Goal: Transaction & Acquisition: Purchase product/service

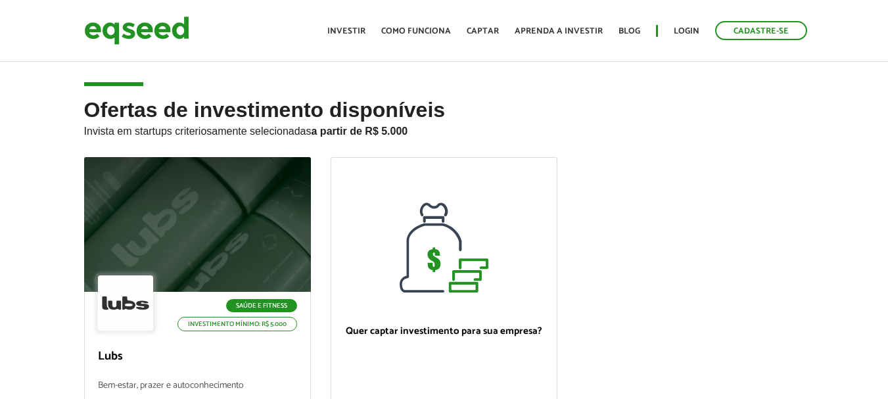
click at [474, 113] on h2 "Ofertas de investimento disponíveis Invista em startups criteriosamente selecio…" at bounding box center [444, 128] width 720 height 59
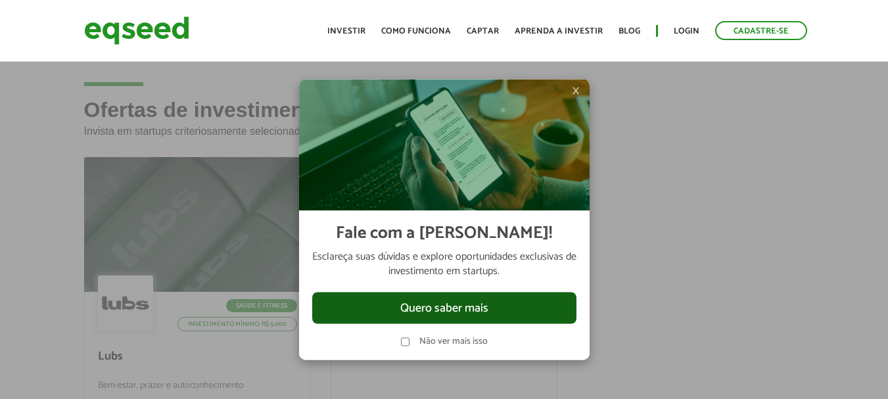
click at [466, 304] on button "Quero saber mais" at bounding box center [444, 308] width 264 height 32
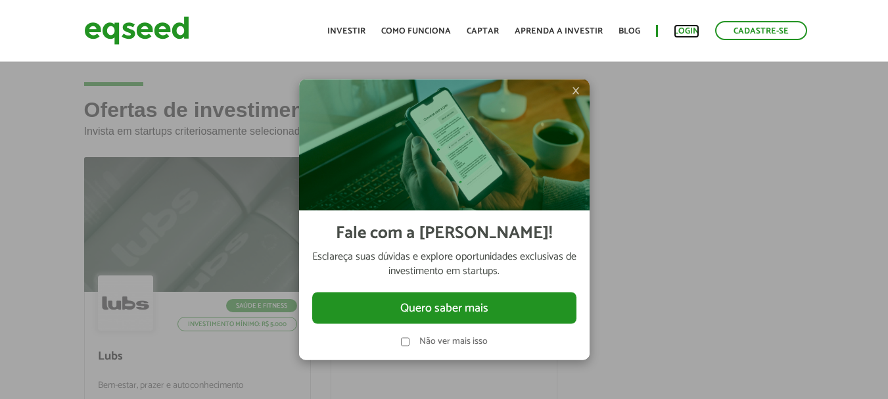
click at [684, 35] on link "Login" at bounding box center [687, 31] width 26 height 9
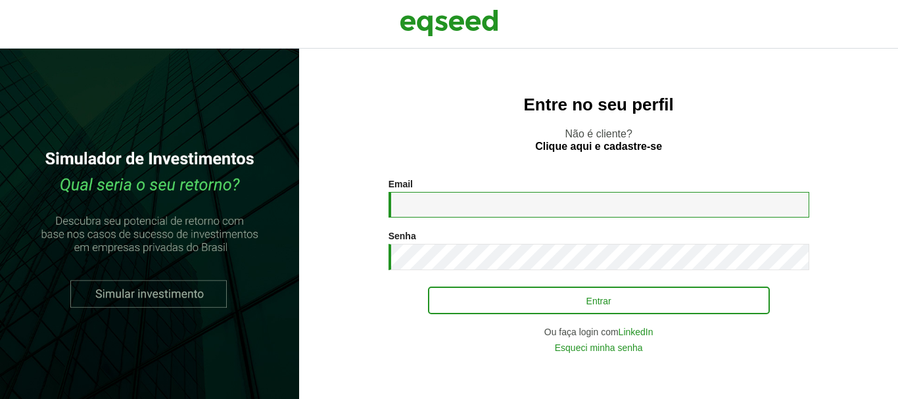
type input "**********"
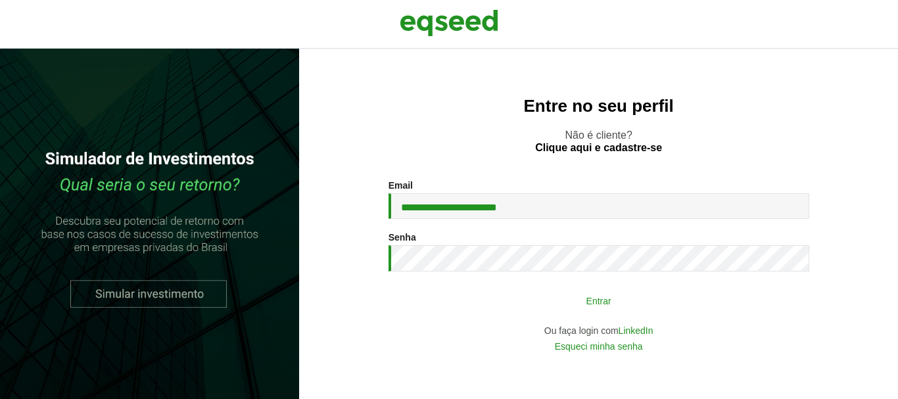
click at [538, 302] on button "Entrar" at bounding box center [599, 300] width 342 height 25
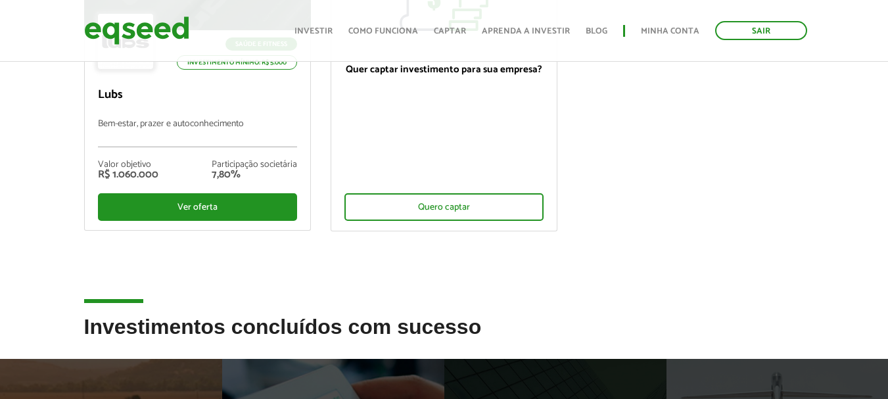
scroll to position [263, 0]
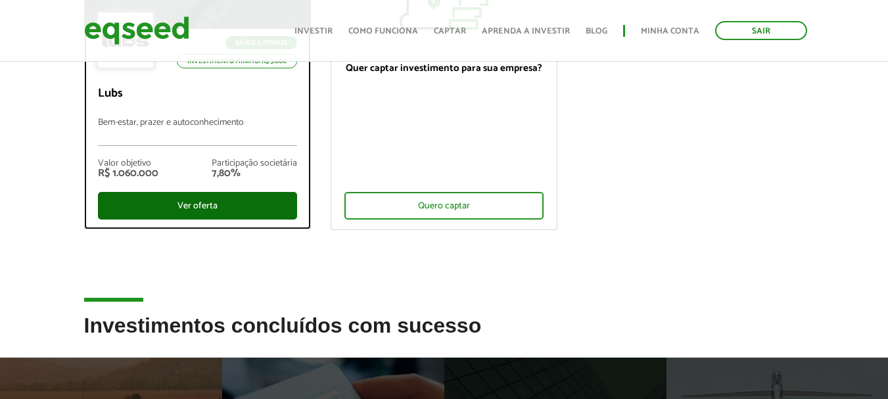
click at [211, 211] on div "Ver oferta" at bounding box center [197, 206] width 199 height 28
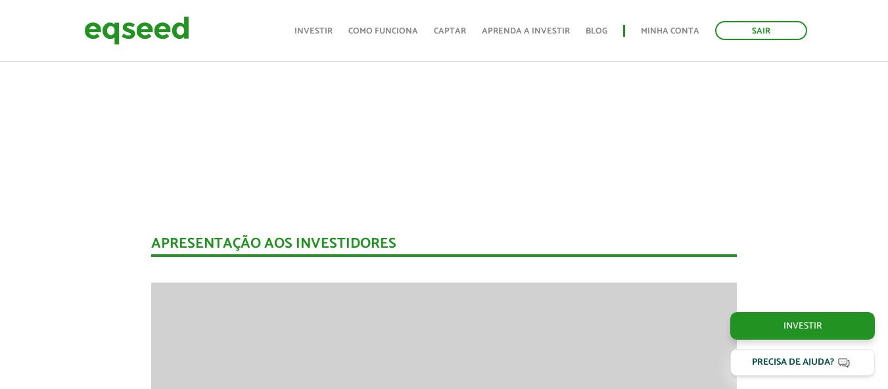
scroll to position [1524, 0]
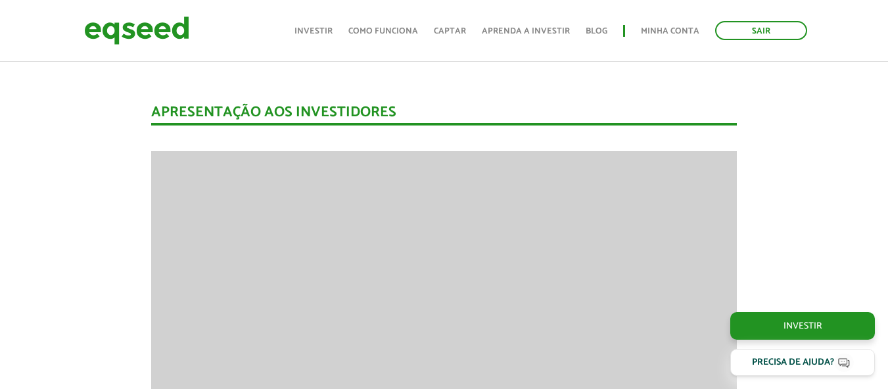
click at [446, 116] on div "Apresentação aos investidores" at bounding box center [444, 115] width 586 height 20
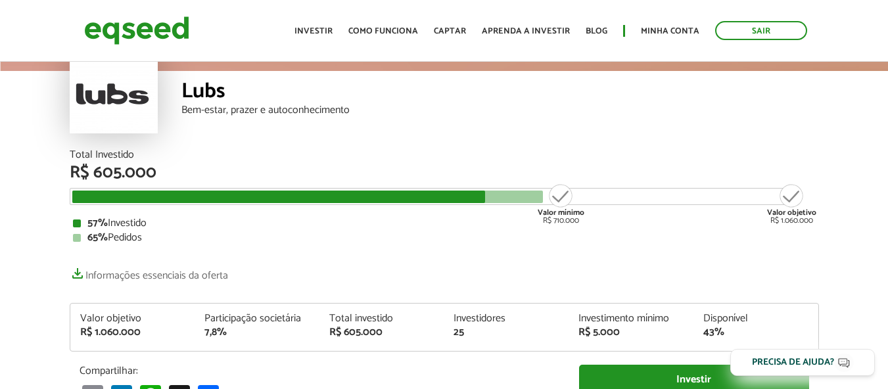
scroll to position [0, 0]
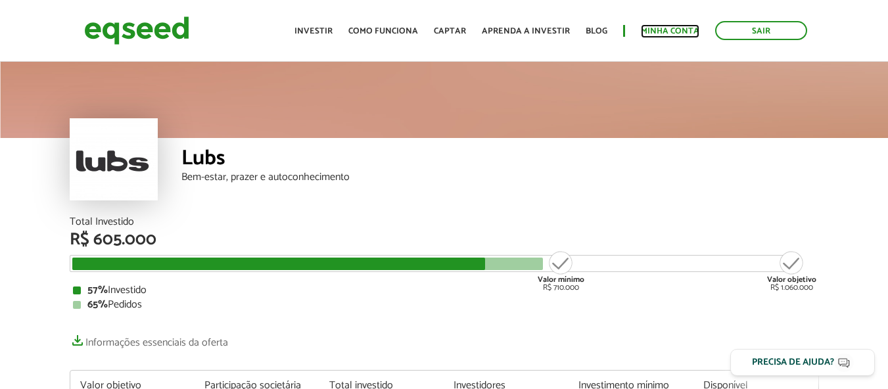
click at [694, 33] on link "Minha conta" at bounding box center [670, 31] width 59 height 9
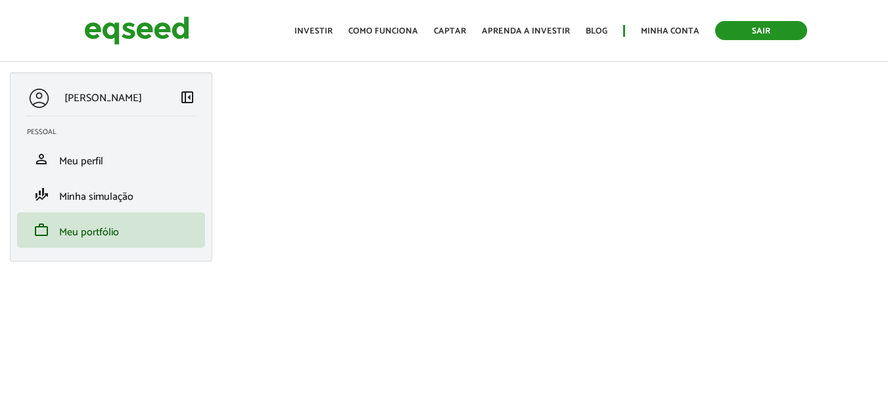
click at [753, 32] on link "Sair" at bounding box center [761, 30] width 92 height 19
